Goal: Task Accomplishment & Management: Use online tool/utility

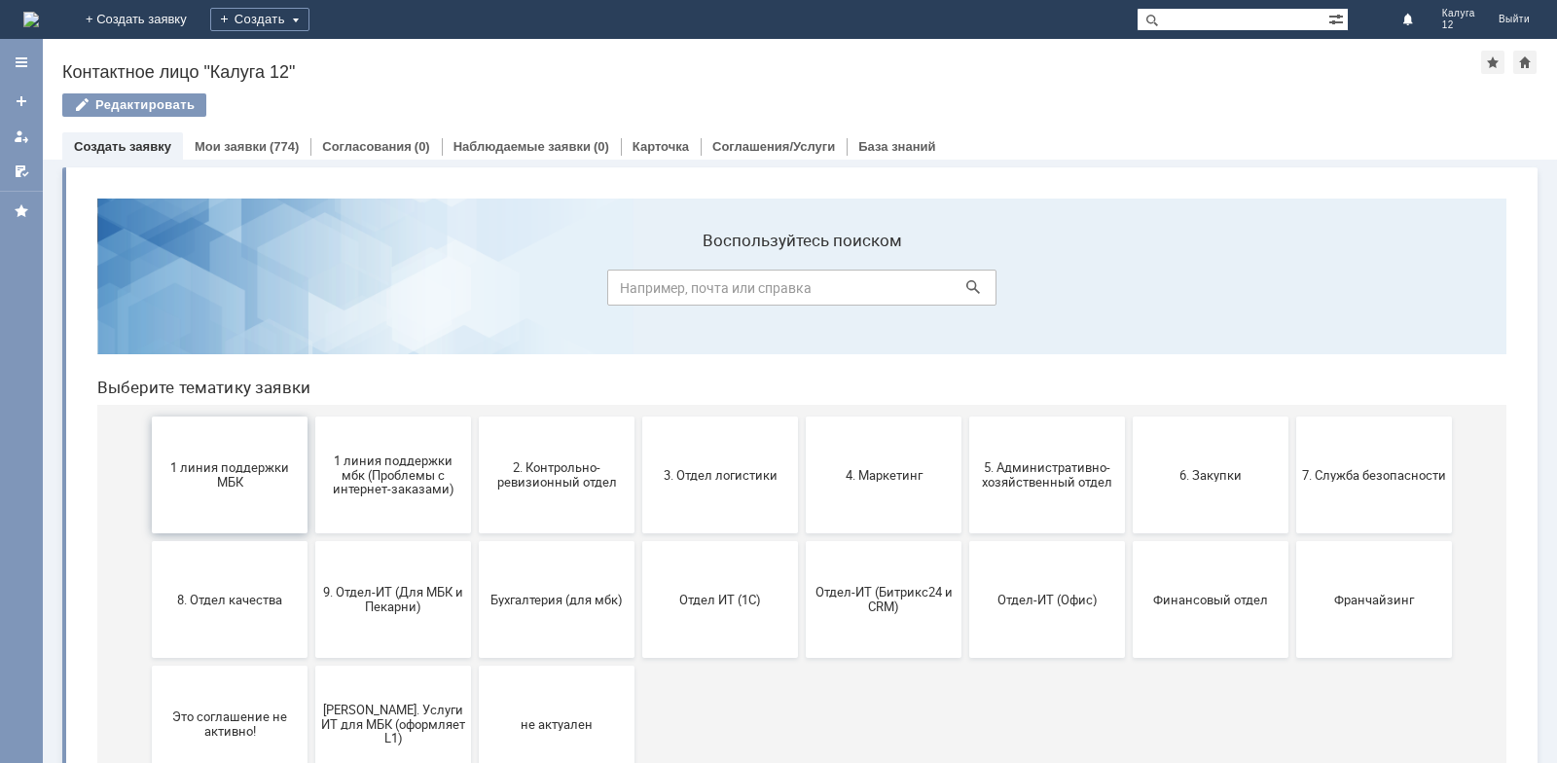
click at [240, 480] on span "1 линия поддержки МБК" at bounding box center [230, 474] width 144 height 29
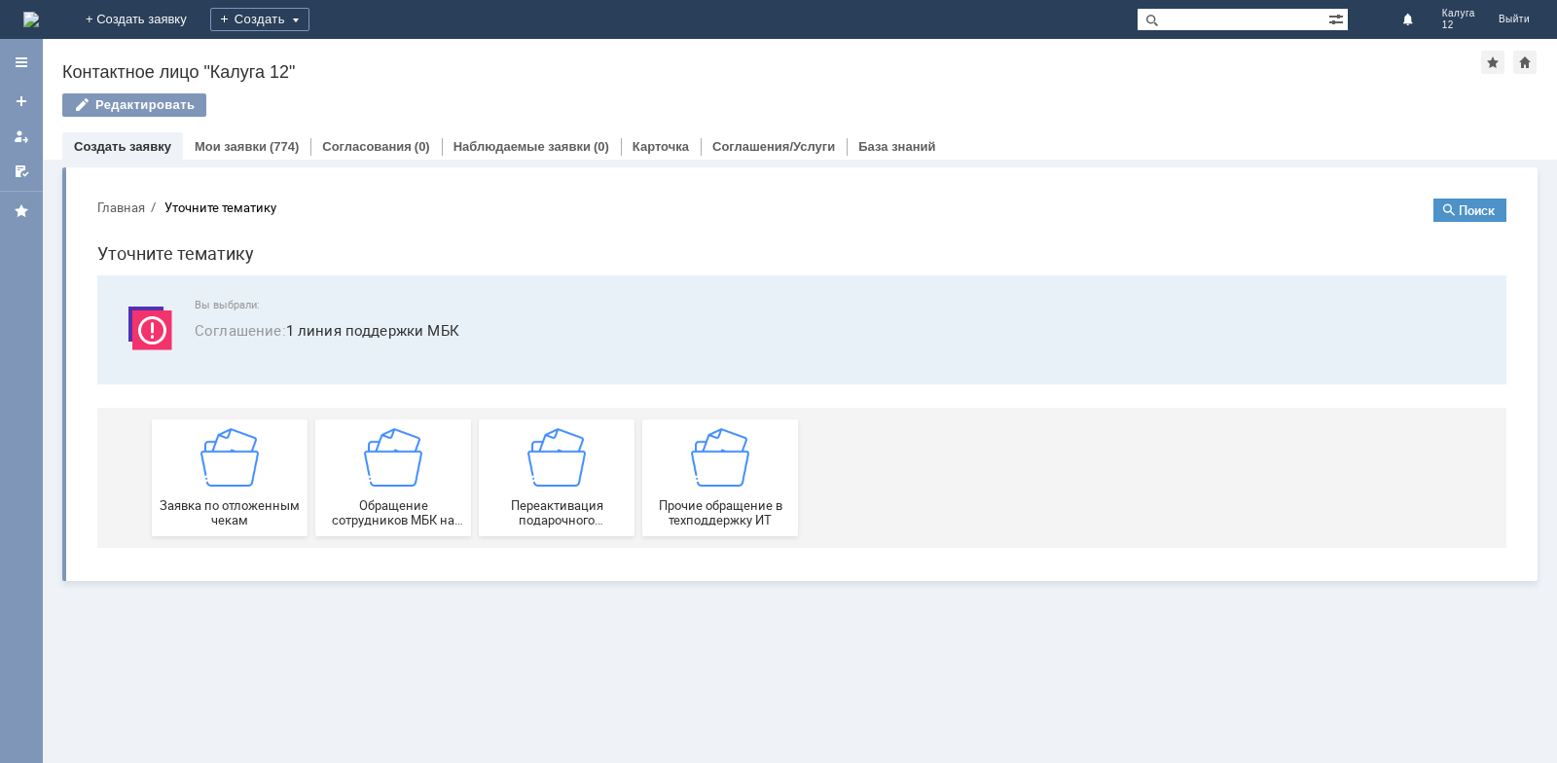
click at [240, 480] on img at bounding box center [229, 457] width 58 height 58
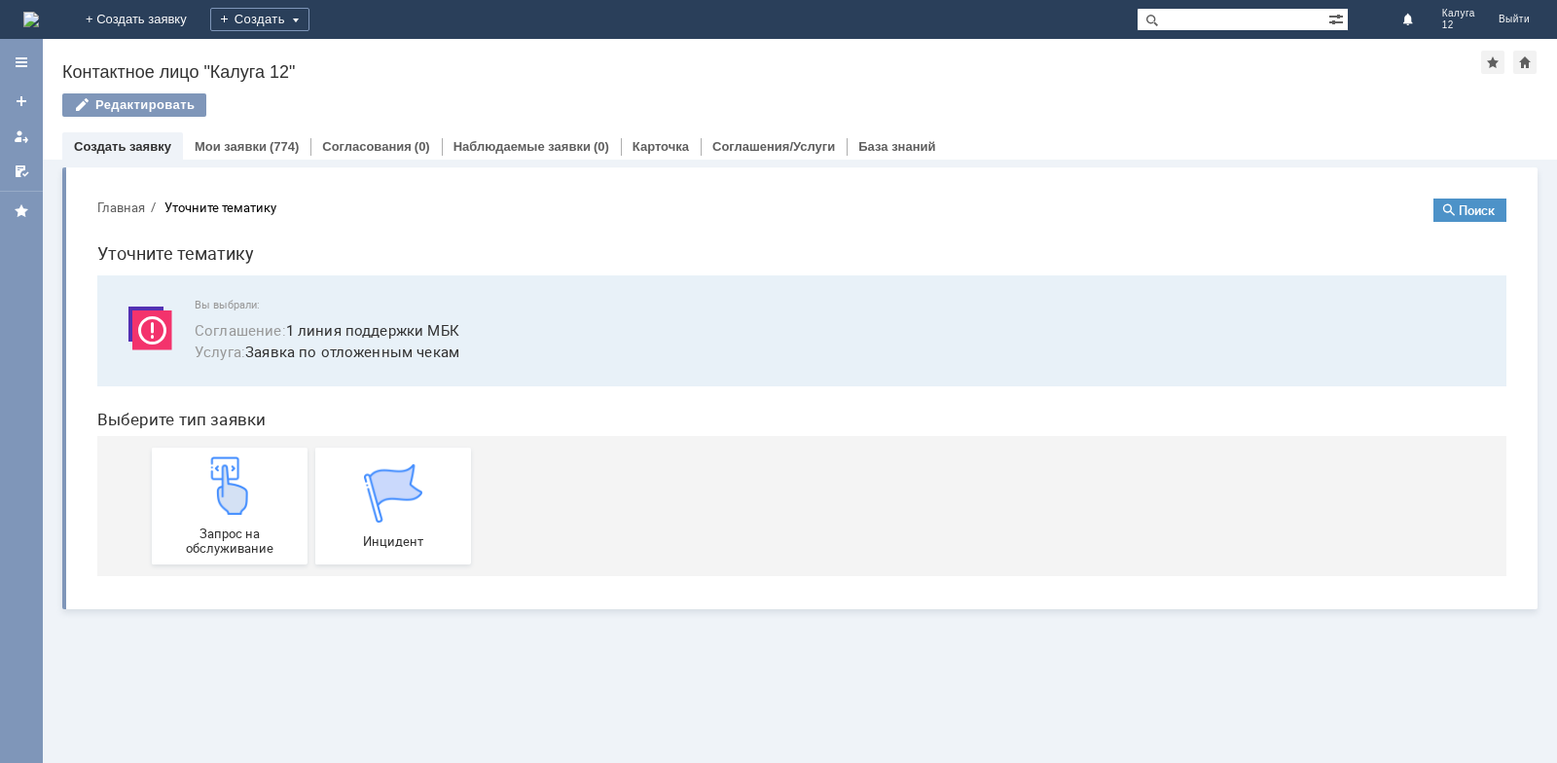
click at [240, 480] on img at bounding box center [229, 485] width 58 height 58
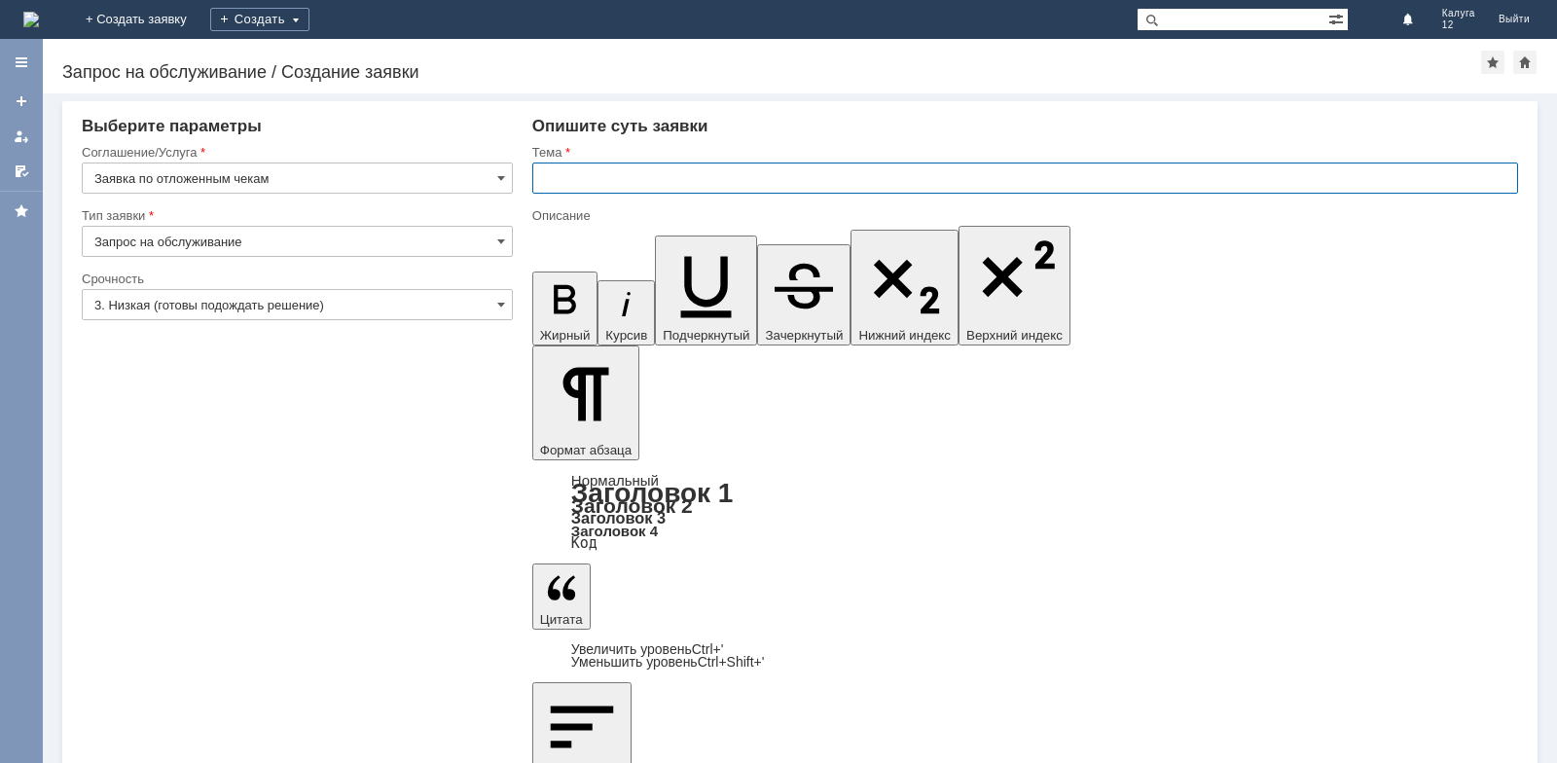
click at [642, 175] on input "text" at bounding box center [1024, 177] width 985 height 31
type input "отложенные чеки"
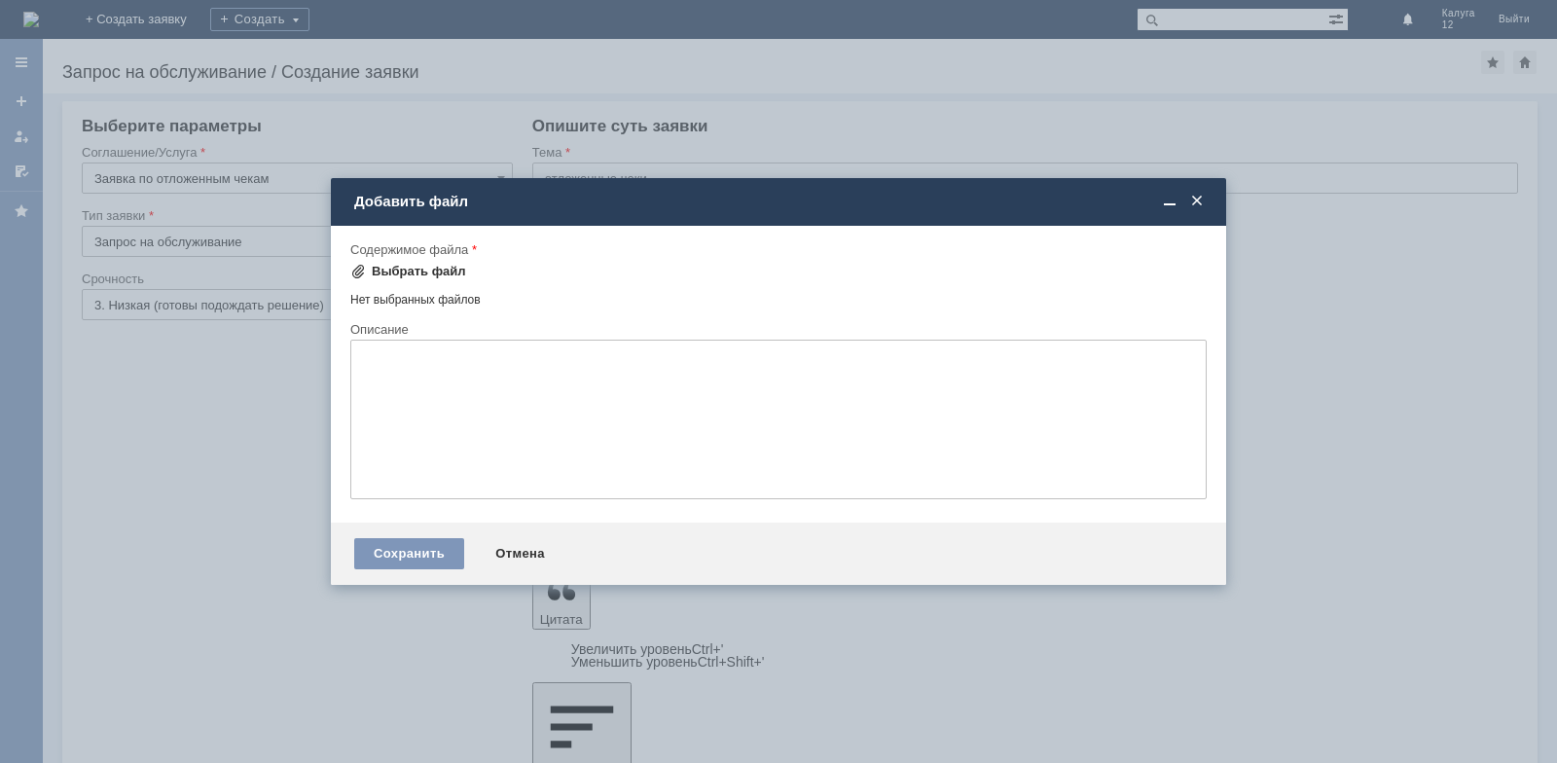
click at [435, 269] on div "Выбрать файл" at bounding box center [419, 272] width 94 height 16
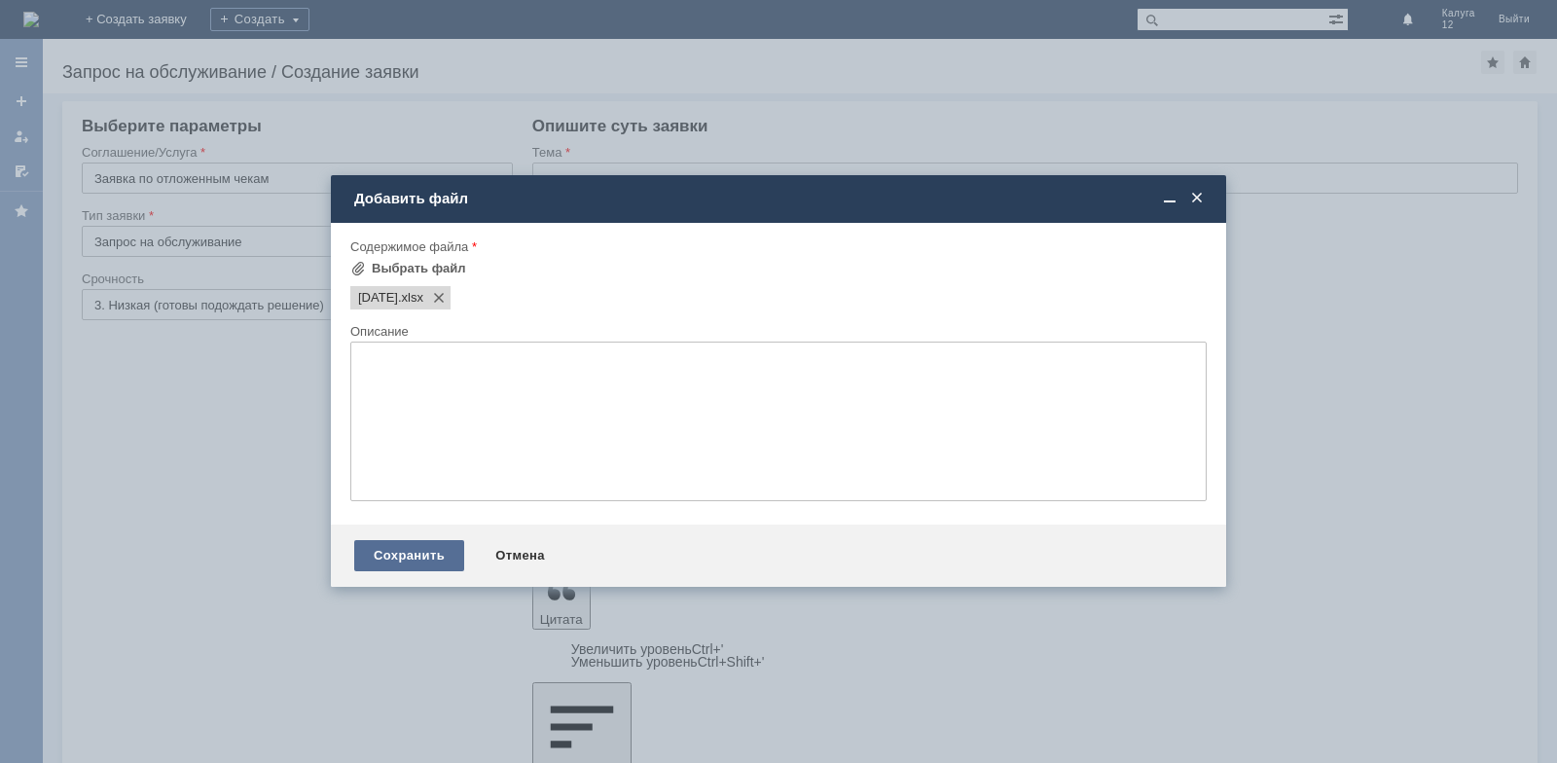
click at [399, 567] on div "Сохранить" at bounding box center [409, 555] width 110 height 31
